Goal: Task Accomplishment & Management: Use online tool/utility

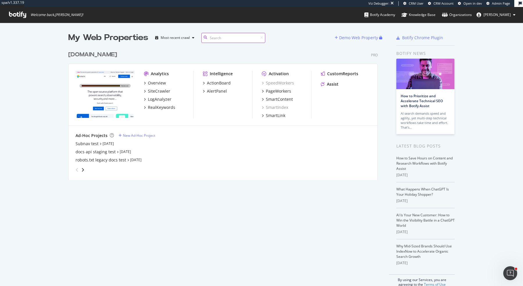
scroll to position [286, 523]
click at [130, 51] on div "elastic.co Pro" at bounding box center [222, 55] width 309 height 8
click at [352, 74] on div "CustomReports" at bounding box center [342, 74] width 31 height 6
click at [219, 82] on div "ActionBoard" at bounding box center [219, 83] width 24 height 6
click at [219, 93] on div "AlertPanel" at bounding box center [217, 91] width 20 height 6
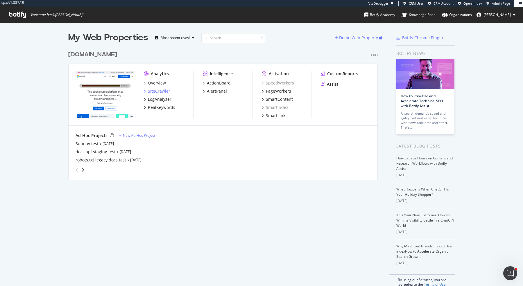
click at [157, 91] on div "SiteCrawler" at bounding box center [159, 91] width 22 height 6
click at [57, 42] on div "My Web Properties Most recent crawl Demo Web Property elastic.co Pro Analytics …" at bounding box center [261, 160] width 523 height 274
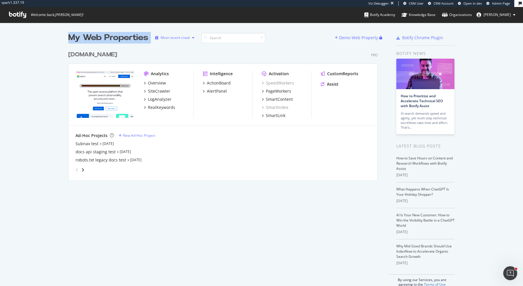
drag, startPoint x: 69, startPoint y: 37, endPoint x: 162, endPoint y: 37, distance: 92.9
click at [162, 37] on div "My Web Properties Most recent crawl" at bounding box center [201, 38] width 266 height 12
click at [164, 51] on div "elastic.co Pro" at bounding box center [222, 55] width 309 height 8
drag, startPoint x: 71, startPoint y: 38, endPoint x: 147, endPoint y: 39, distance: 75.5
click at [147, 39] on div "My Web Properties" at bounding box center [108, 38] width 80 height 12
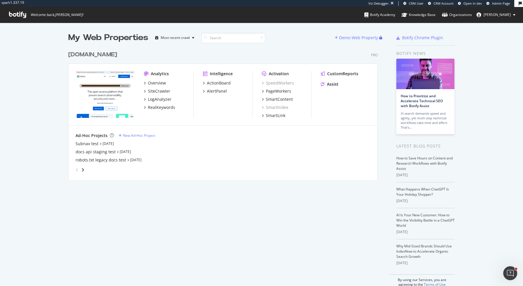
click at [149, 52] on div "elastic.co Pro" at bounding box center [222, 55] width 309 height 8
click at [163, 91] on div "SiteCrawler" at bounding box center [159, 91] width 22 height 6
click at [173, 106] on div "RealKeywords" at bounding box center [161, 108] width 27 height 6
click at [92, 159] on div "robots.txt legacy docs test" at bounding box center [100, 160] width 51 height 6
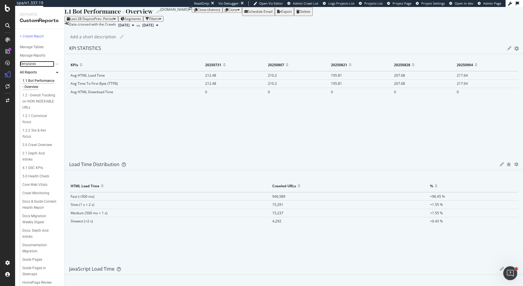
click at [37, 64] on link "Templates" at bounding box center [37, 64] width 35 height 6
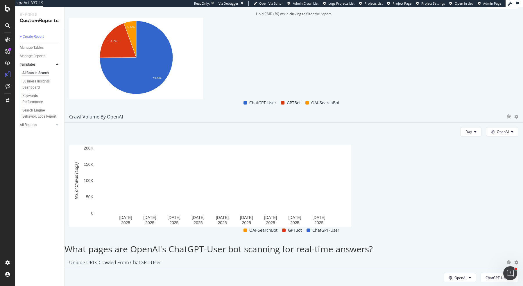
scroll to position [449, 0]
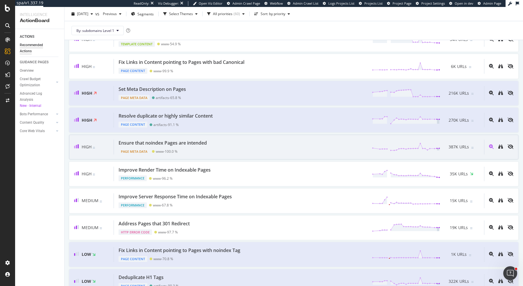
scroll to position [78, 0]
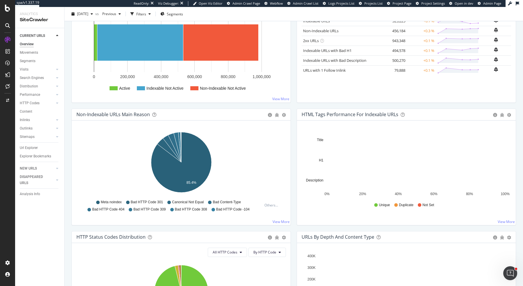
scroll to position [150, 0]
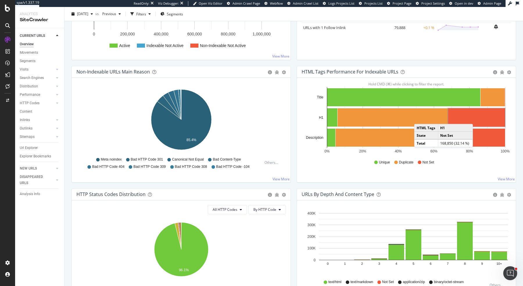
drag, startPoint x: 476, startPoint y: 124, endPoint x: 479, endPoint y: 117, distance: 7.5
click at [418, 117] on rect "A chart." at bounding box center [476, 117] width 57 height 18
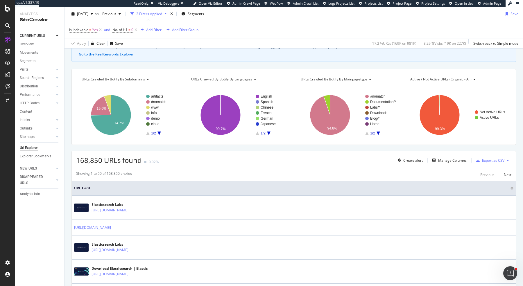
scroll to position [42, 0]
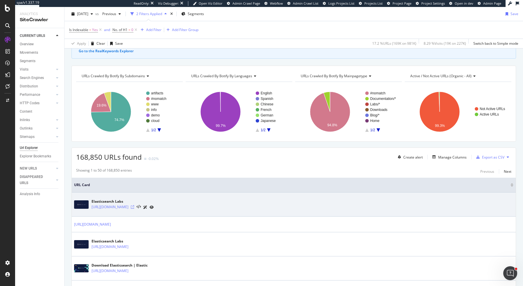
click at [134, 206] on icon at bounding box center [132, 206] width 3 height 3
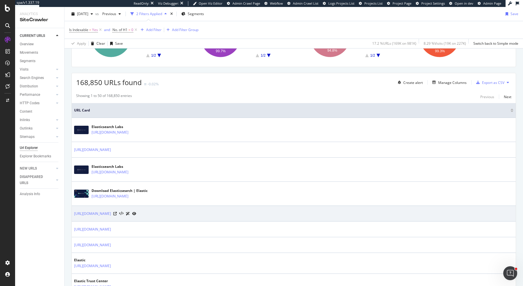
scroll to position [54, 0]
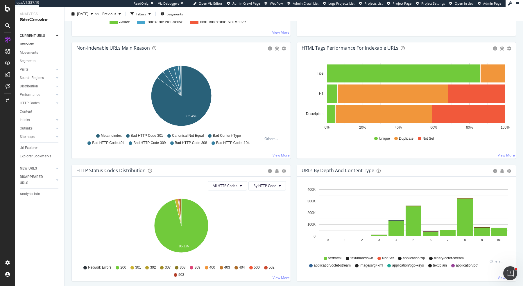
scroll to position [123, 0]
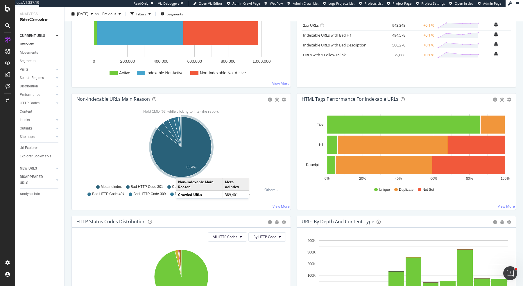
click at [181, 171] on icon "A chart." at bounding box center [181, 147] width 60 height 60
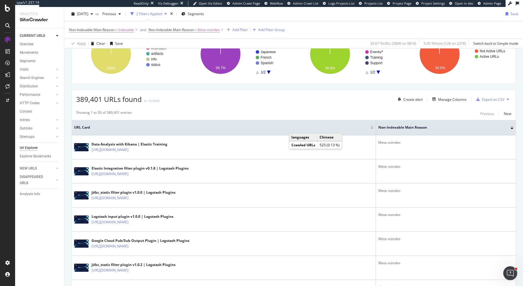
scroll to position [130, 0]
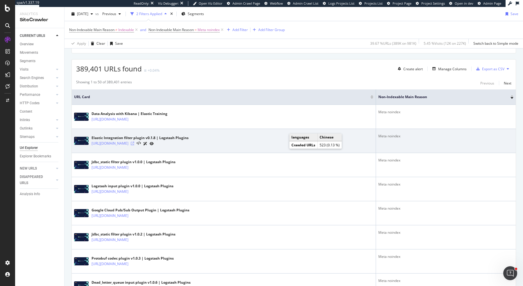
click at [134, 143] on icon at bounding box center [132, 143] width 3 height 3
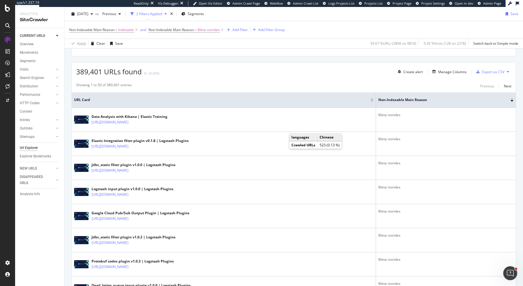
scroll to position [0, 0]
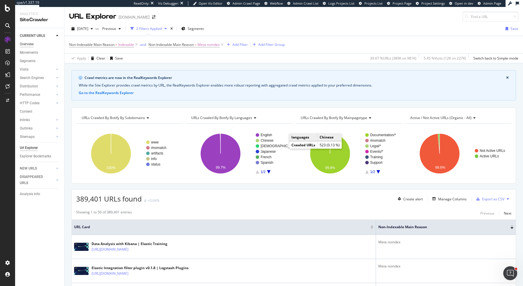
click at [29, 43] on div "Overview" at bounding box center [27, 44] width 14 height 6
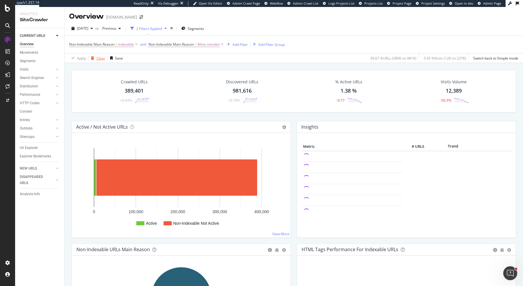
click at [96, 59] on div "Clear" at bounding box center [100, 58] width 9 height 5
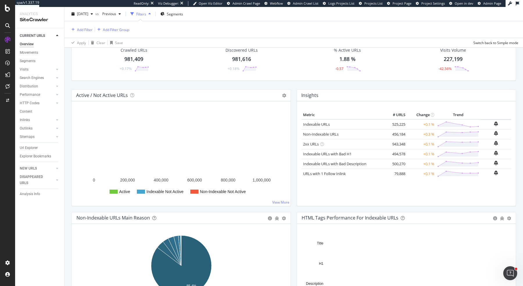
scroll to position [56, 0]
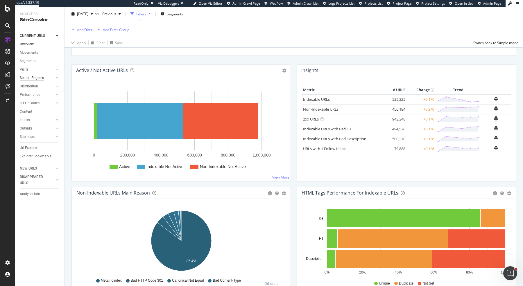
click at [29, 76] on div "Search Engines" at bounding box center [32, 78] width 24 height 6
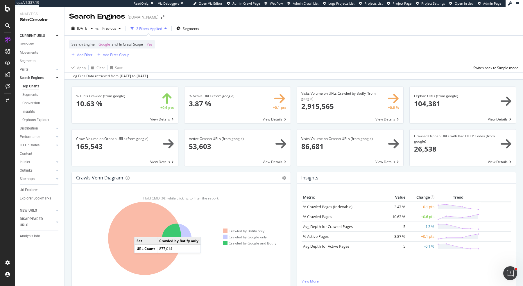
click at [140, 231] on icon at bounding box center [144, 238] width 73 height 73
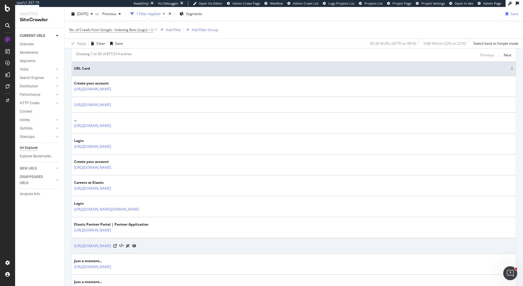
scroll to position [151, 0]
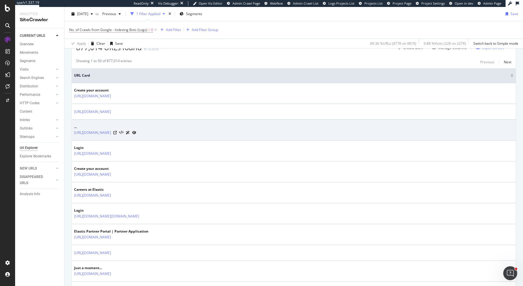
click at [114, 133] on div "https://cloud.elastic.co/" at bounding box center [105, 133] width 62 height 6
click at [116, 130] on div at bounding box center [124, 133] width 23 height 6
click at [116, 133] on div at bounding box center [124, 133] width 23 height 6
click at [116, 131] on icon at bounding box center [114, 132] width 3 height 3
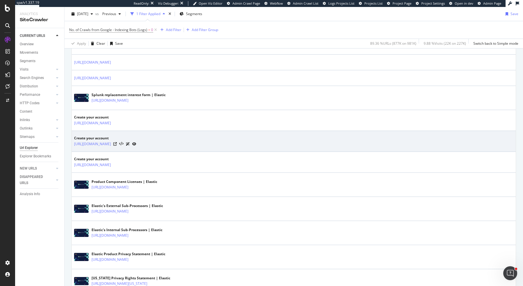
scroll to position [493, 0]
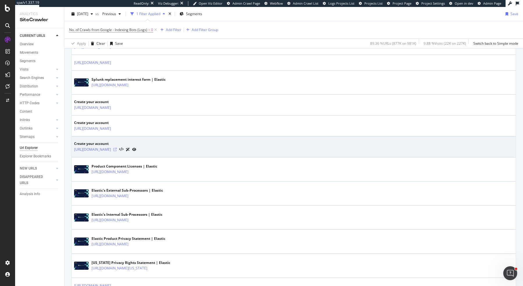
click at [117, 148] on icon at bounding box center [114, 149] width 3 height 3
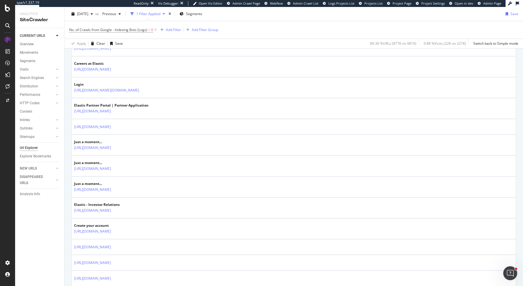
scroll to position [272, 0]
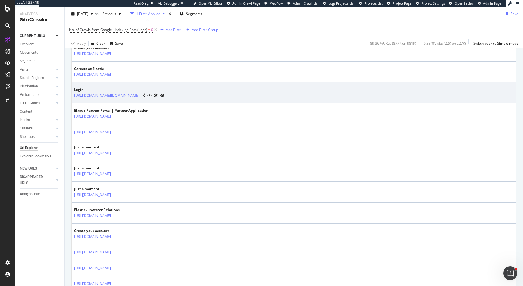
click at [106, 93] on link "[URL][DOMAIN_NAME][DOMAIN_NAME]" at bounding box center [106, 96] width 65 height 6
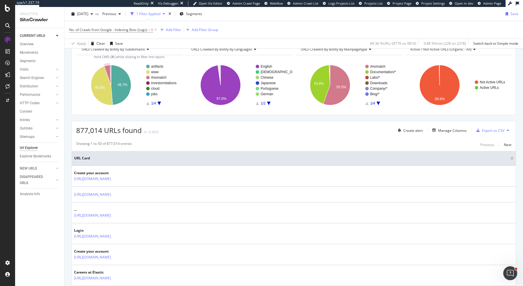
scroll to position [0, 0]
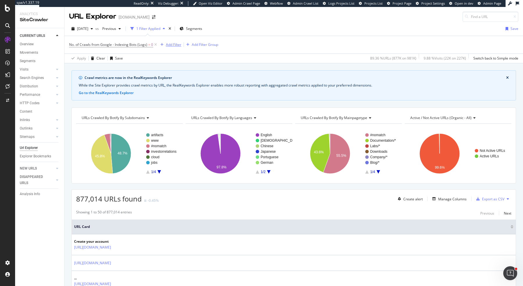
click at [170, 44] on div "Add Filter" at bounding box center [173, 44] width 15 height 5
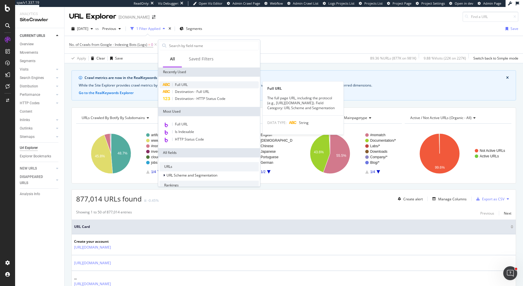
click at [186, 85] on span "Full URL" at bounding box center [181, 84] width 13 height 5
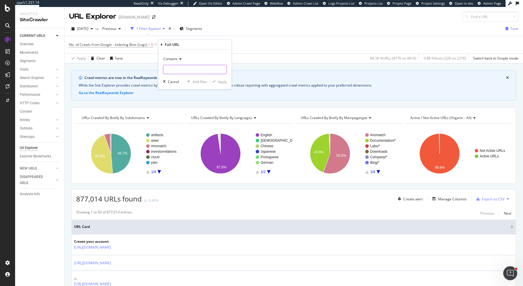
click at [184, 70] on input "text" at bounding box center [194, 69] width 63 height 9
type input "cloud.elastic.co"
click at [224, 80] on div "Apply" at bounding box center [222, 81] width 9 height 5
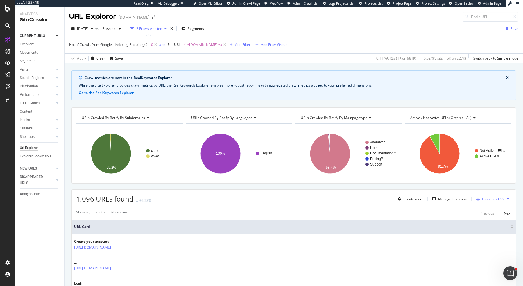
click at [239, 116] on span "URLs Crawled By Botify By languages" at bounding box center [221, 117] width 61 height 5
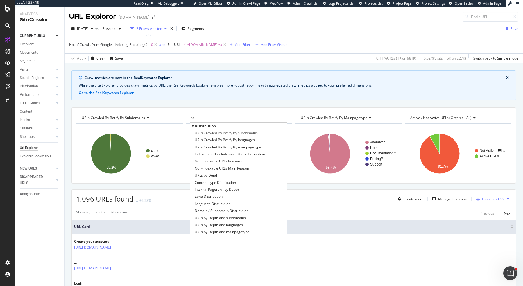
type input "s"
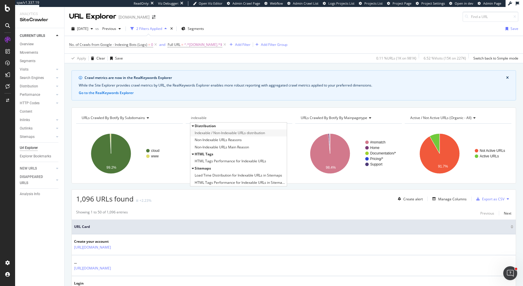
type input "indexable"
click at [245, 132] on span "Indexable / Non-Indexable URLs distribution" at bounding box center [230, 133] width 70 height 6
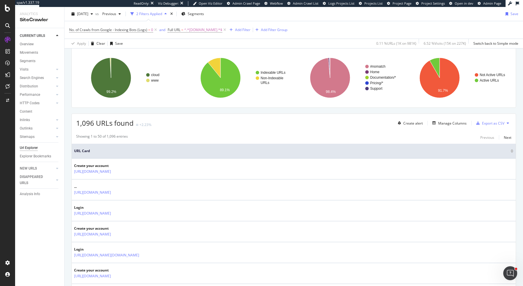
scroll to position [33, 0]
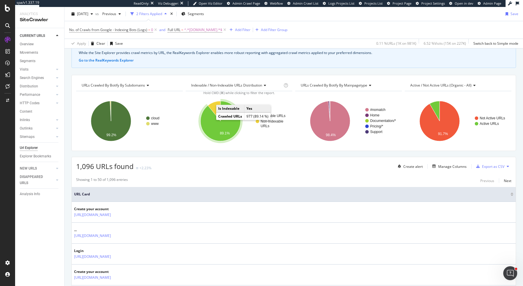
click at [207, 133] on icon "A chart." at bounding box center [220, 121] width 40 height 40
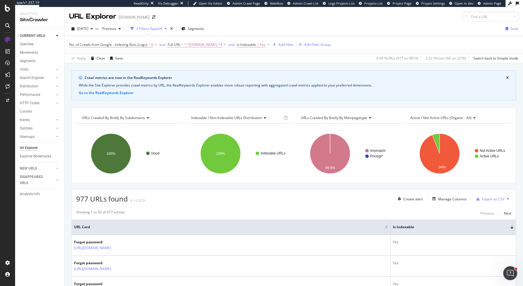
scroll to position [84, 0]
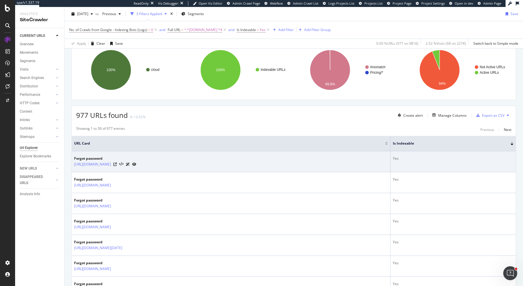
click at [136, 165] on div at bounding box center [124, 164] width 23 height 6
click at [136, 163] on div at bounding box center [124, 164] width 23 height 6
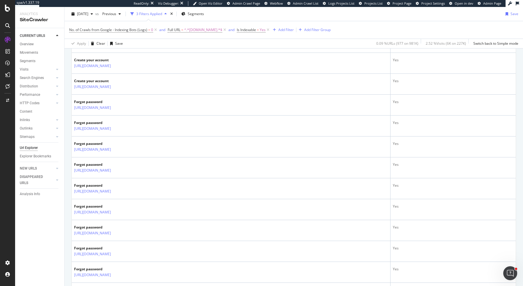
scroll to position [990, 0]
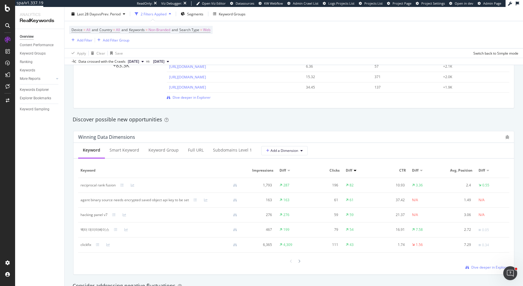
scroll to position [470, 0]
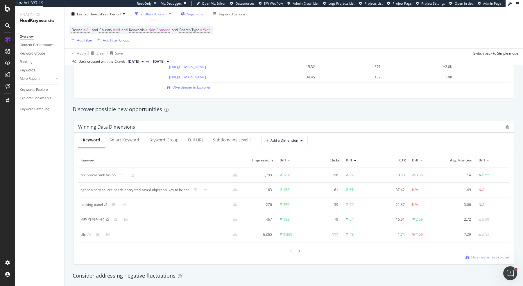
click at [192, 15] on span "Segments" at bounding box center [195, 13] width 16 height 5
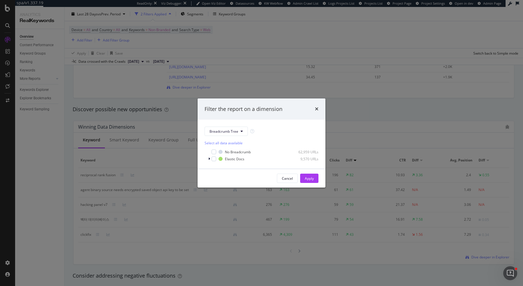
click at [230, 14] on div "Filter the report on a dimension Breadcrumb Tree Select all data available No B…" at bounding box center [261, 143] width 523 height 286
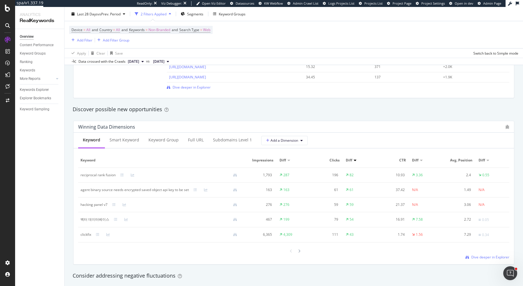
click at [230, 14] on div "Keyword Groups" at bounding box center [232, 13] width 27 height 5
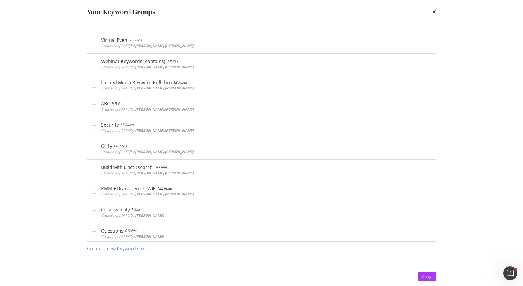
scroll to position [47, 0]
click at [434, 12] on icon "times" at bounding box center [433, 12] width 3 height 5
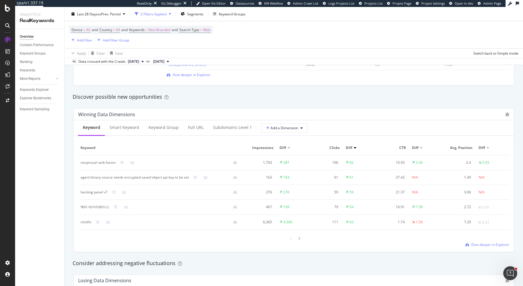
scroll to position [509, 0]
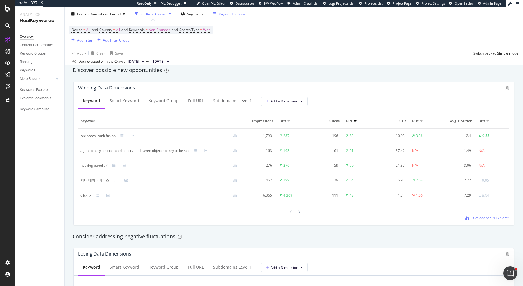
click at [222, 17] on div "Keyword Groups" at bounding box center [229, 14] width 33 height 9
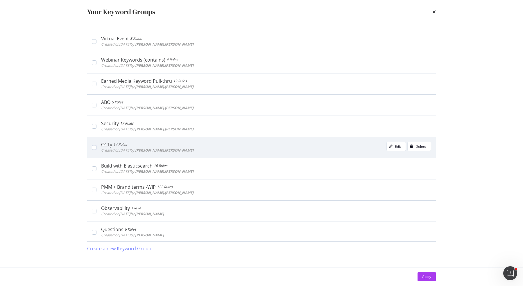
scroll to position [0, 0]
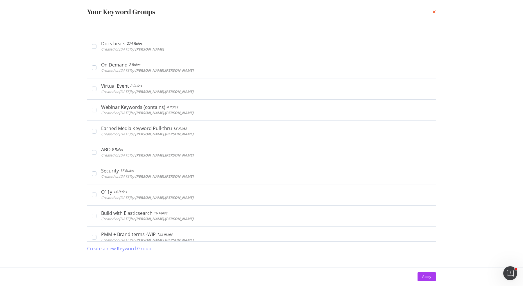
click at [435, 13] on icon "times" at bounding box center [433, 12] width 3 height 5
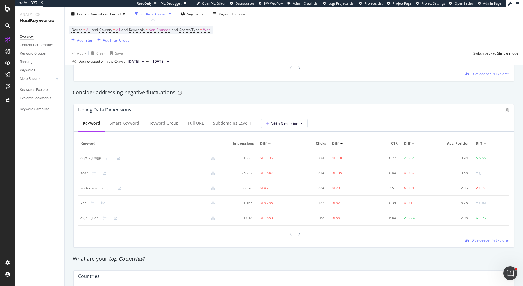
scroll to position [652, 0]
drag, startPoint x: 101, startPoint y: 157, endPoint x: 83, endPoint y: 157, distance: 18.3
click at [84, 157] on div "ベクトル検索" at bounding box center [149, 158] width 139 height 5
click at [67, 160] on div "By website & by URL Detect big movements in your website performance Unique Key…" at bounding box center [293, 44] width 458 height 1234
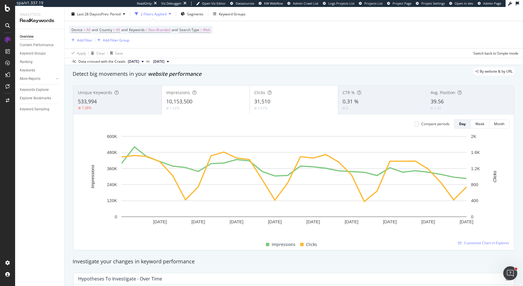
scroll to position [0, 0]
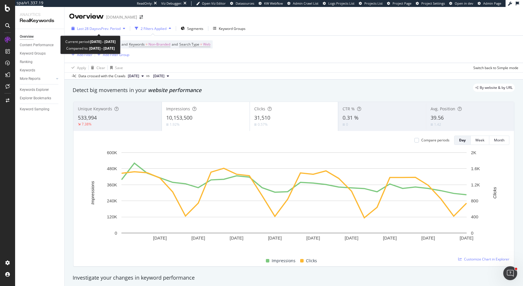
click at [109, 30] on span "vs Prev. Period" at bounding box center [109, 28] width 23 height 5
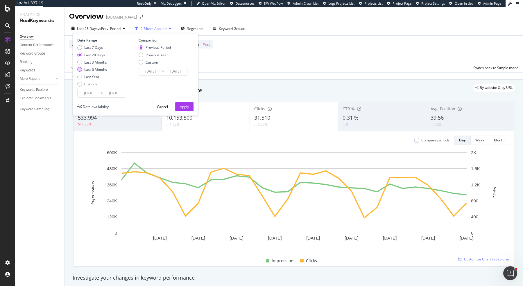
click at [105, 70] on div "Last 6 Months" at bounding box center [95, 69] width 23 height 5
type input "2025/02/18"
type input "2024/08/20"
type input "2025/02/17"
click at [181, 106] on div "Apply" at bounding box center [184, 106] width 9 height 5
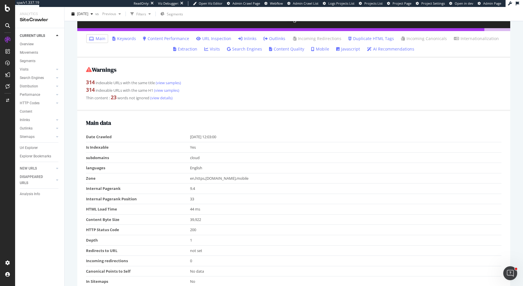
scroll to position [69, 0]
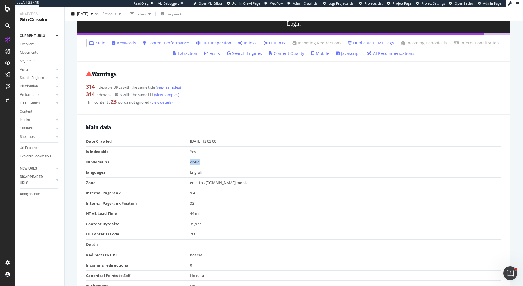
drag, startPoint x: 206, startPoint y: 163, endPoint x: 174, endPoint y: 163, distance: 32.2
click at [175, 163] on tr "subdomains cloud" at bounding box center [293, 162] width 415 height 10
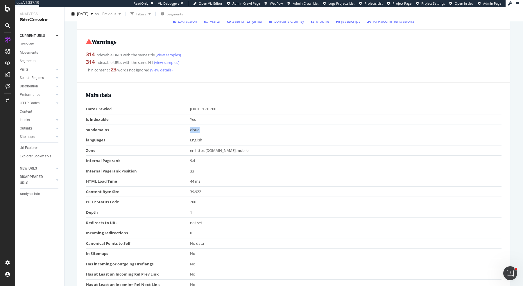
scroll to position [0, 0]
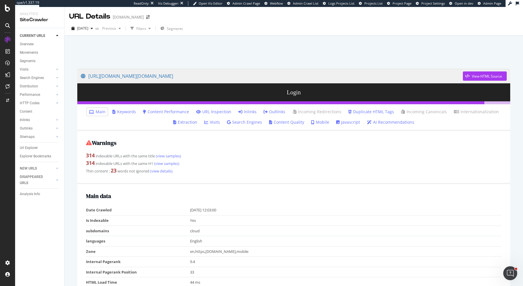
click at [252, 112] on link "Inlinks" at bounding box center [247, 112] width 18 height 6
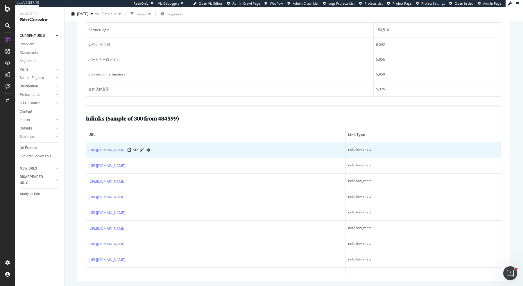
scroll to position [5, 0]
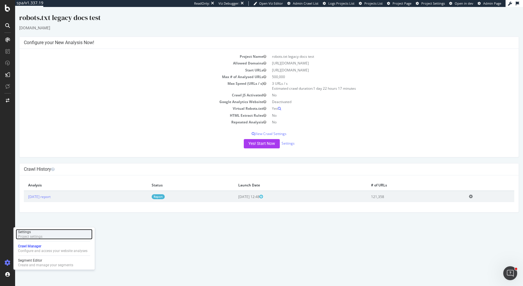
click at [37, 234] on div "Settings" at bounding box center [30, 232] width 24 height 5
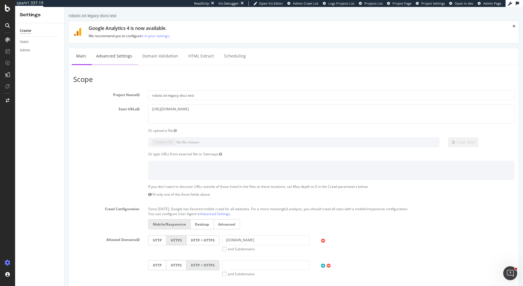
click at [119, 60] on link "Advanced Settings" at bounding box center [114, 56] width 45 height 16
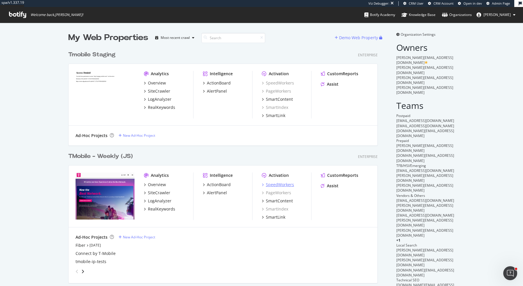
click at [278, 185] on div "SpeedWorkers" at bounding box center [280, 185] width 28 height 6
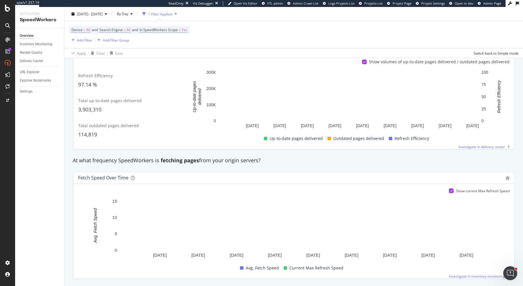
scroll to position [82, 0]
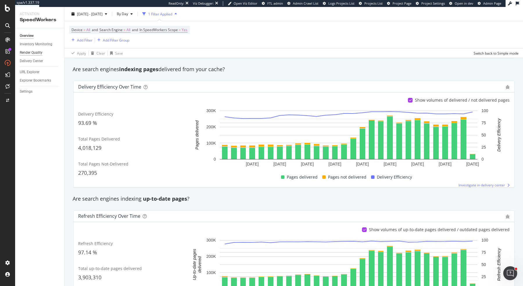
click at [36, 52] on div "Render Quality" at bounding box center [31, 53] width 23 height 6
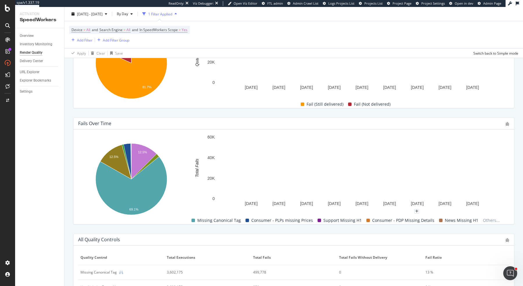
scroll to position [145, 0]
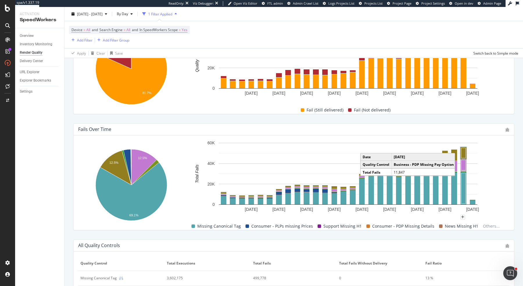
click at [461, 152] on rect "A chart." at bounding box center [463, 153] width 4 height 10
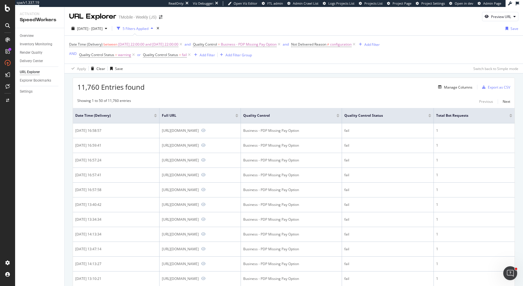
scroll to position [2, 0]
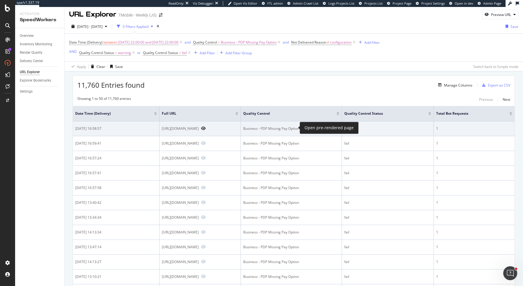
click at [206, 127] on icon "Preview https://www.t-mobile.com/business/cell-phone/apple-iphone-16-pro-max?sk…" at bounding box center [203, 128] width 5 height 4
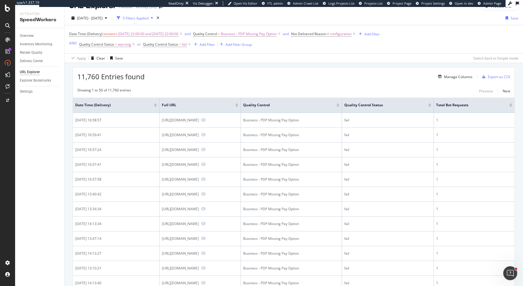
scroll to position [12, 0]
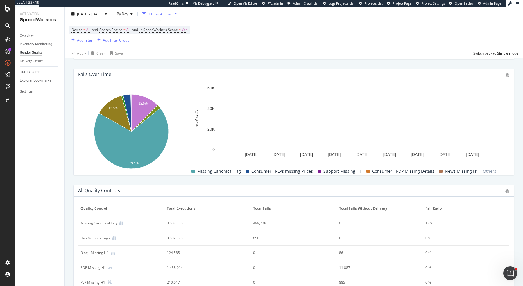
scroll to position [219, 0]
